Goal: Transaction & Acquisition: Purchase product/service

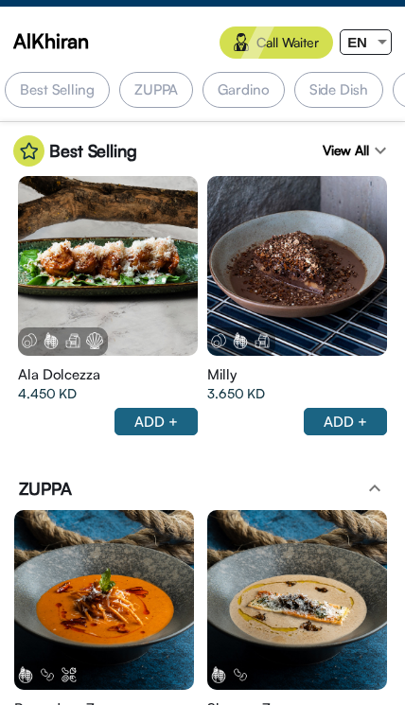
click at [364, 34] on span "EN" at bounding box center [357, 42] width 20 height 16
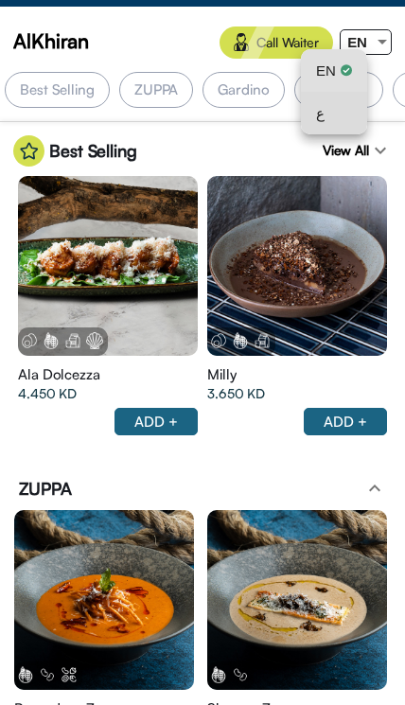
click at [331, 112] on div "ع" at bounding box center [334, 113] width 36 height 43
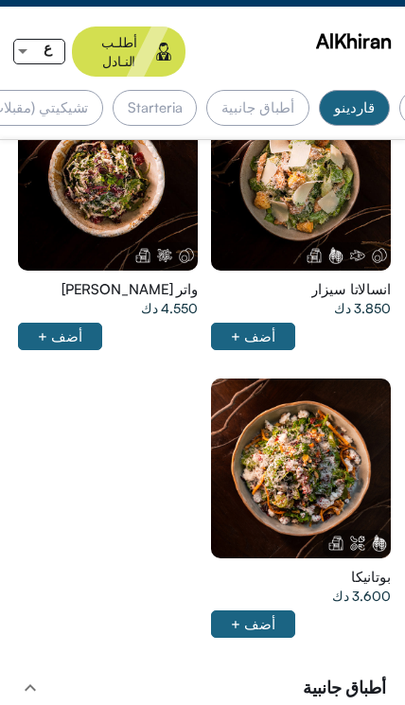
scroll to position [0, -153]
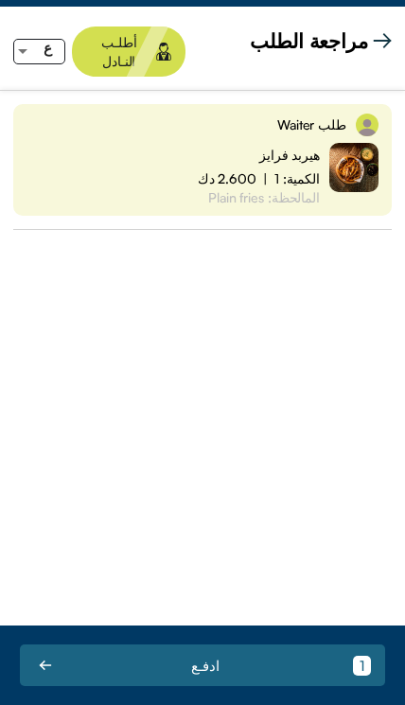
click at [208, 383] on div "طلب Waiter هيربد فرايز الكمية: 1 | 2.600 دك المالحظة: Plain fries" at bounding box center [202, 365] width 405 height 522
click at [374, 47] on img at bounding box center [382, 40] width 19 height 19
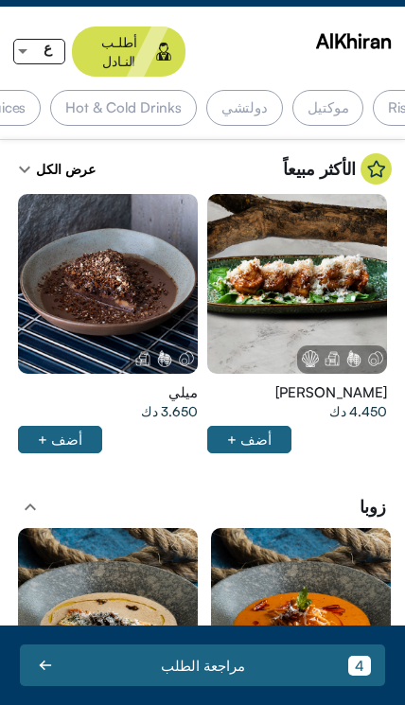
click at [196, 91] on div "Hot & Cold Drinks" at bounding box center [123, 108] width 146 height 36
